Goal: Task Accomplishment & Management: Manage account settings

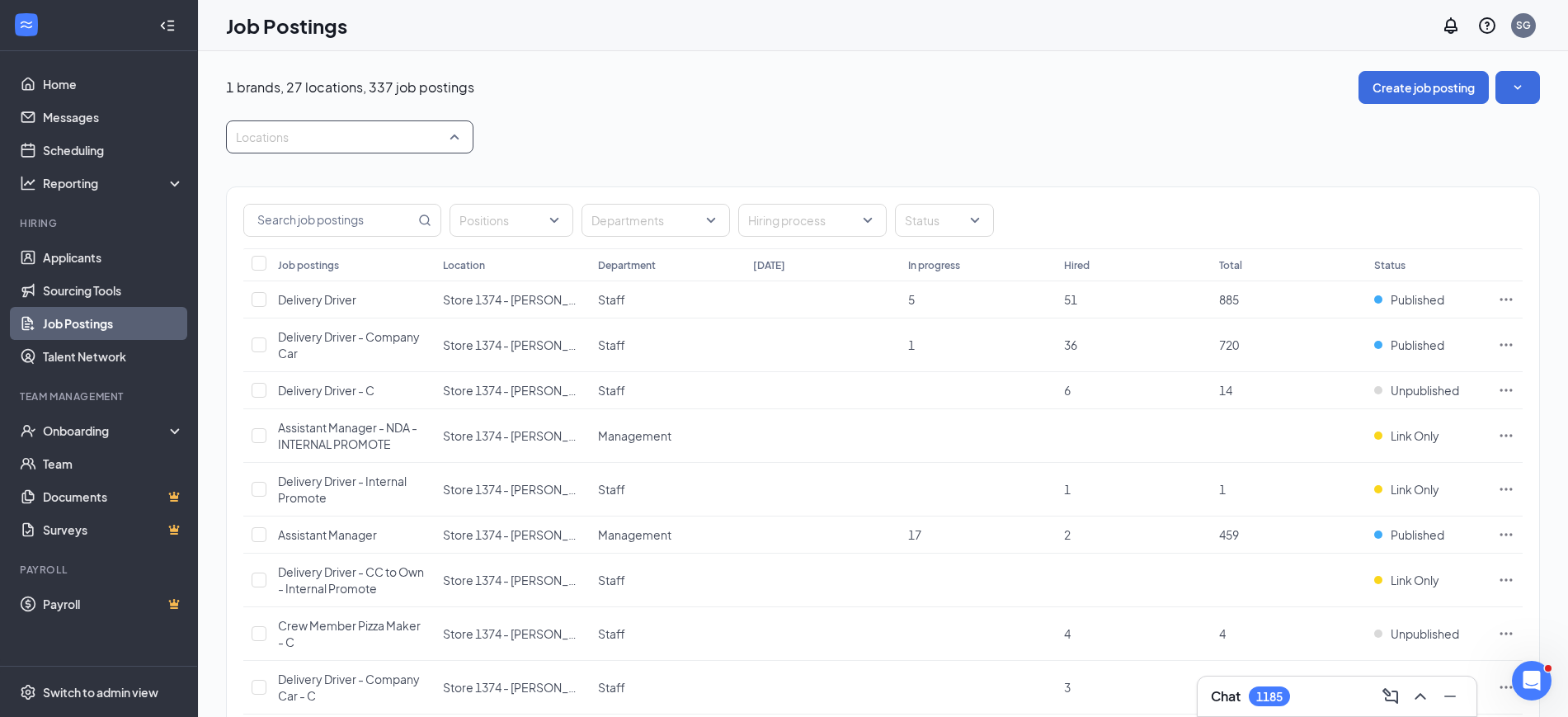
click at [293, 132] on div at bounding box center [342, 137] width 223 height 26
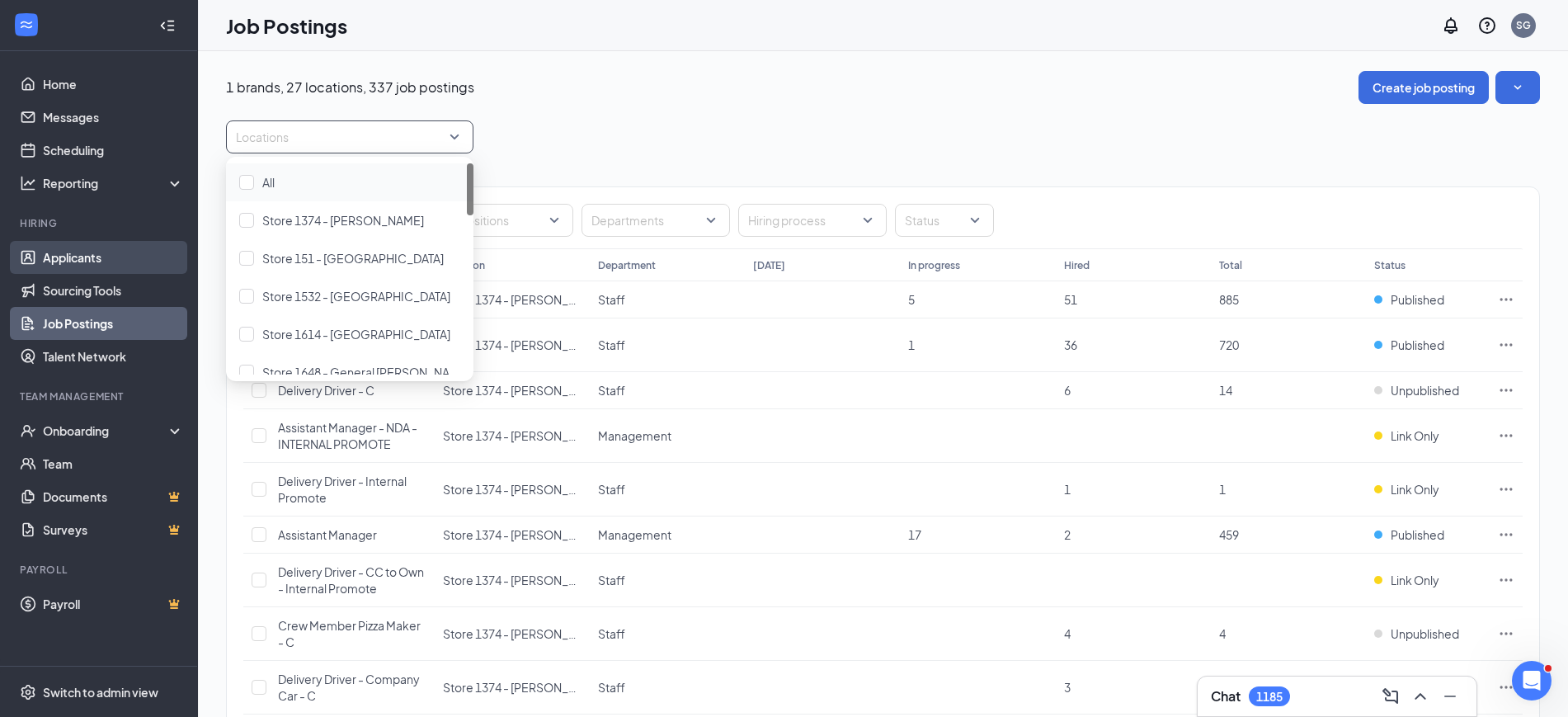
click at [73, 255] on link "Applicants" at bounding box center [113, 256] width 141 height 33
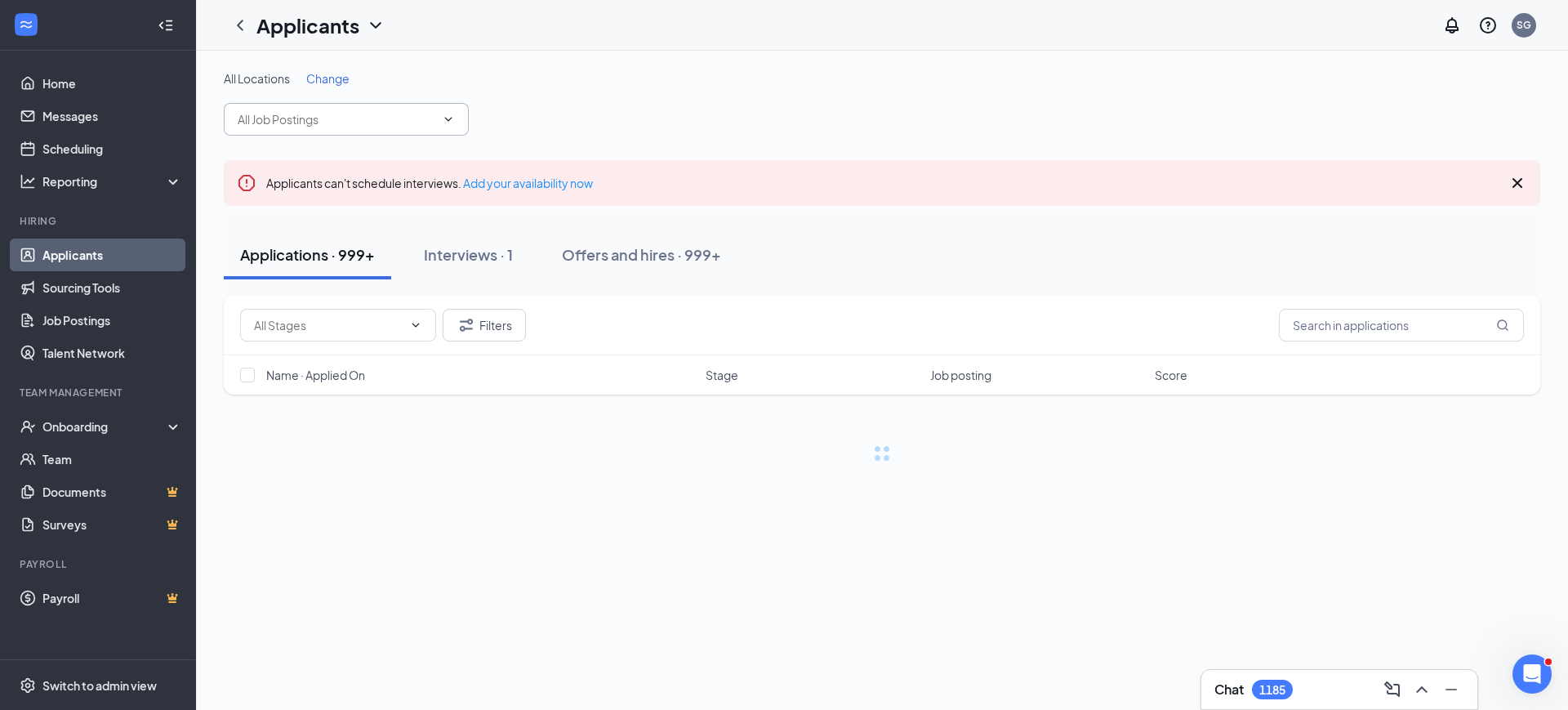
click at [344, 121] on input "text" at bounding box center [335, 119] width 197 height 18
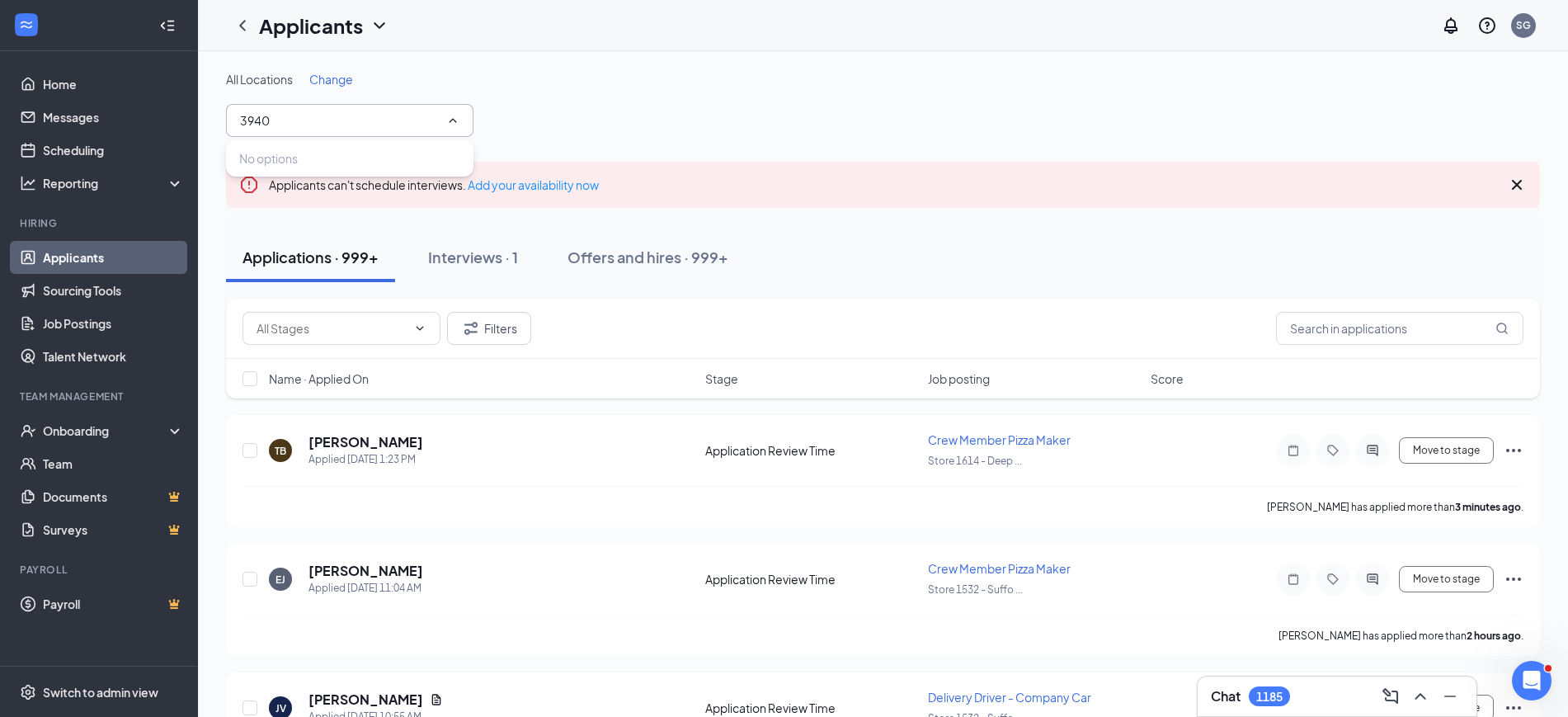
type input "3940"
click at [475, 114] on div "All Locations Change 3940" at bounding box center [882, 104] width 1313 height 66
